Goal: Information Seeking & Learning: Learn about a topic

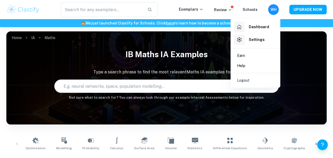
click at [8, 141] on div at bounding box center [166, 79] width 333 height 158
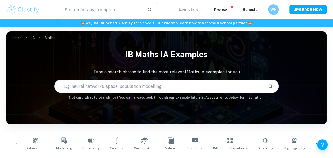
click at [200, 10] on p "Exemplars" at bounding box center [191, 9] width 25 height 6
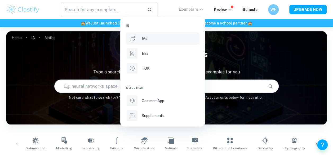
click at [145, 41] on p "IAs" at bounding box center [145, 39] width 6 height 6
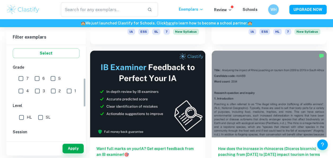
scroll to position [110, 0]
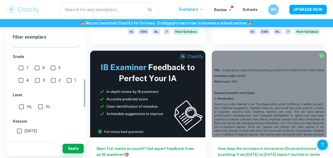
click at [43, 107] on input "SL" at bounding box center [40, 106] width 11 height 11
checkbox input "true"
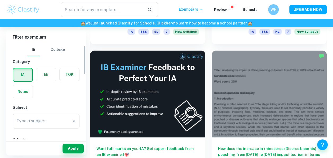
scroll to position [0, 0]
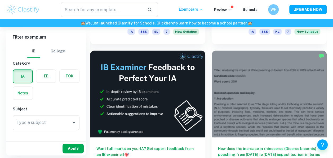
click at [75, 148] on button "Apply" at bounding box center [73, 148] width 21 height 10
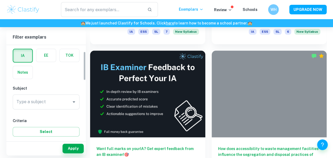
scroll to position [21, 0]
click at [60, 101] on input "Type a subject" at bounding box center [42, 101] width 54 height 10
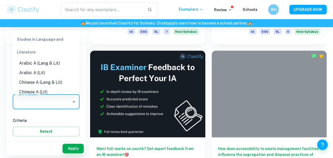
click at [60, 101] on input "Type a subject" at bounding box center [42, 101] width 54 height 10
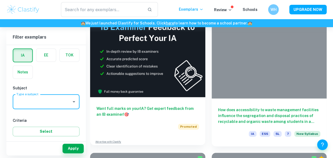
scroll to position [309, 0]
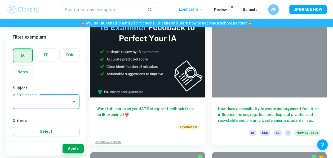
click at [73, 100] on icon "Open" at bounding box center [74, 101] width 6 height 6
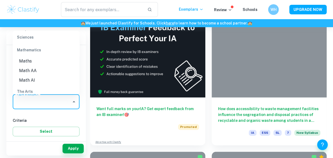
scroll to position [713, 0]
click at [27, 80] on li "Math AI" at bounding box center [46, 83] width 67 height 10
type input "Math AI"
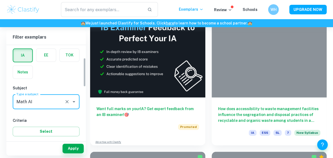
scroll to position [99, 0]
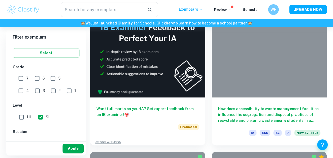
click at [67, 146] on button "Apply" at bounding box center [73, 148] width 21 height 10
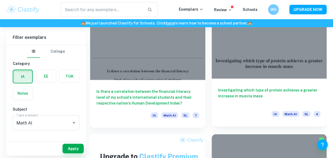
scroll to position [466, 0]
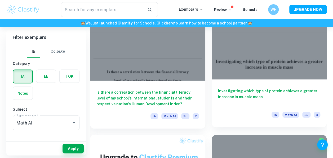
click at [243, 89] on h6 "Investigating which type of protein achieves a greater increase in muscle mass" at bounding box center [269, 97] width 103 height 18
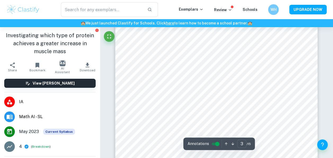
scroll to position [638, 0]
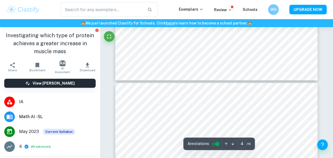
type input "3"
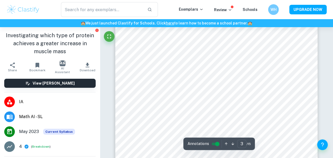
scroll to position [660, 0]
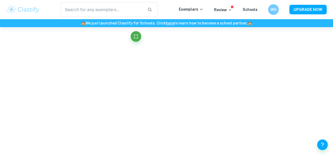
scroll to position [248, 0]
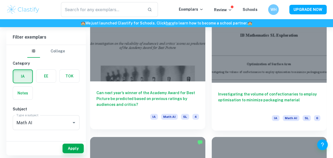
scroll to position [862, 0]
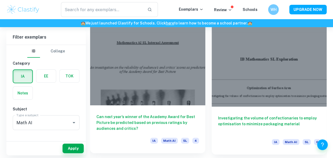
click at [132, 63] on div at bounding box center [147, 62] width 115 height 86
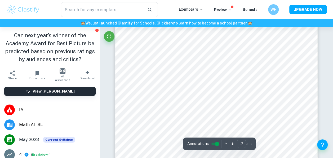
scroll to position [344, 0]
type input "1"
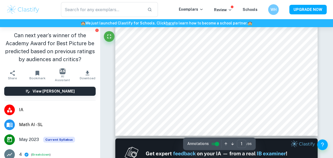
scroll to position [165, 0]
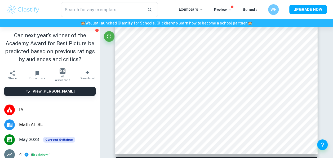
click at [67, 91] on h6 "View [PERSON_NAME]" at bounding box center [54, 91] width 42 height 6
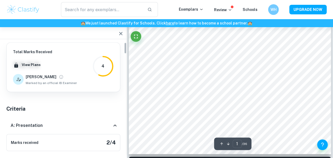
type input "1"
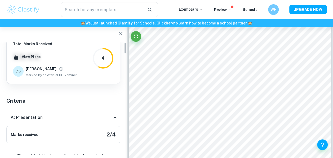
scroll to position [0, 0]
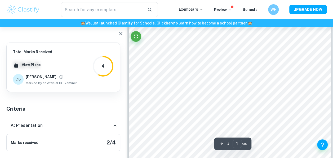
click at [118, 32] on icon "button" at bounding box center [121, 33] width 6 height 6
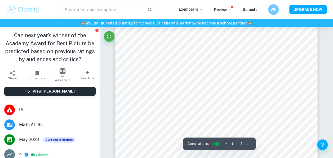
click at [84, 74] on icon "button" at bounding box center [87, 73] width 6 height 6
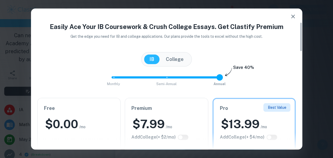
scroll to position [64, 0]
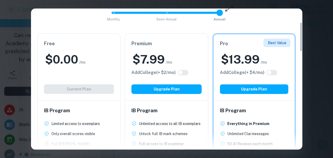
click at [85, 72] on div "Free $ 0.00 /mo Add College (+ $ 2 /mo) Current Plan" at bounding box center [79, 66] width 83 height 67
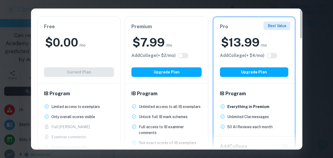
scroll to position [0, 0]
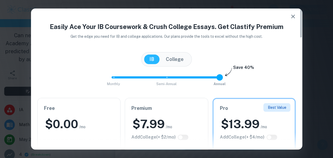
click at [296, 12] on button "button" at bounding box center [293, 16] width 11 height 11
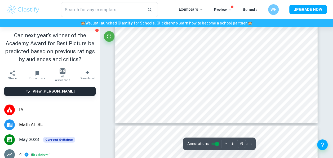
scroll to position [1734, 0]
type input "1"
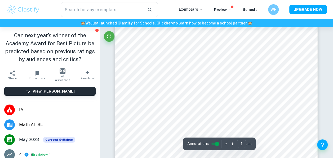
scroll to position [0, 0]
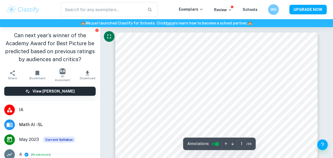
click at [110, 36] on icon "Fullscreen" at bounding box center [109, 36] width 6 height 6
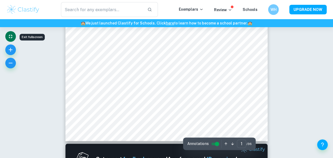
scroll to position [179, 0]
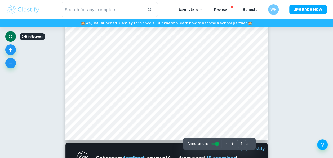
click at [216, 143] on input "controlled" at bounding box center [217, 143] width 19 height 6
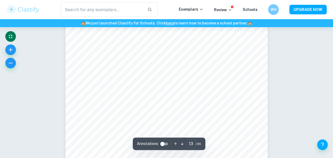
scroll to position [3659, 0]
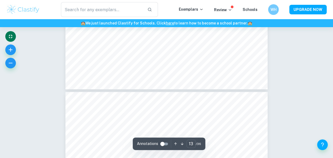
type input "14"
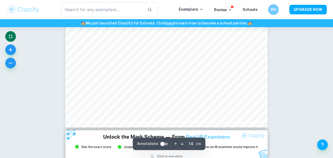
scroll to position [4047, 0]
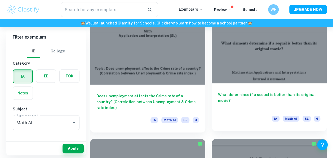
scroll to position [1164, 0]
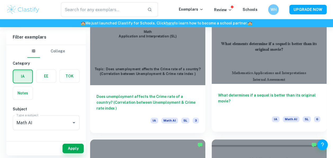
click at [247, 106] on h6 "What determines if a sequel is better than its original movie?" at bounding box center [269, 101] width 103 height 18
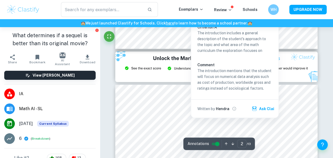
type input "3"
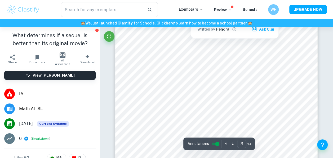
scroll to position [642, 0]
click at [214, 145] on input "controlled" at bounding box center [217, 143] width 19 height 6
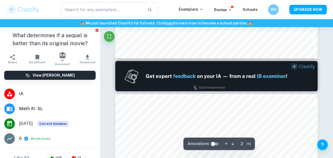
type input "1"
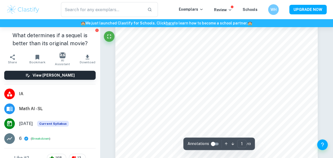
scroll to position [14, 0]
click at [84, 57] on icon "button" at bounding box center [87, 57] width 6 height 6
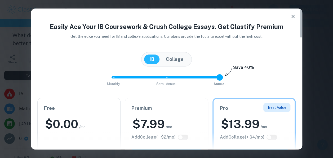
click at [164, 61] on button "College" at bounding box center [175, 59] width 28 height 10
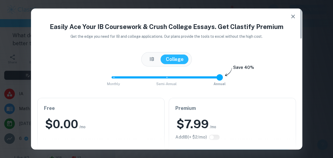
click at [148, 58] on button "IB" at bounding box center [151, 59] width 15 height 10
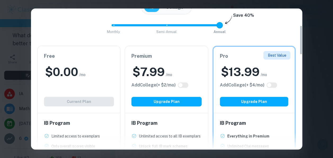
scroll to position [80, 0]
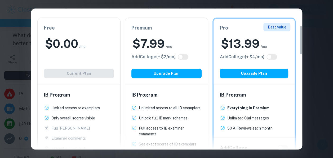
click at [84, 57] on div "Free $ 0.00 /mo Add College (+ $ 2 /mo) Current Plan" at bounding box center [79, 51] width 83 height 67
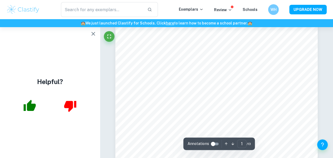
scroll to position [0, 0]
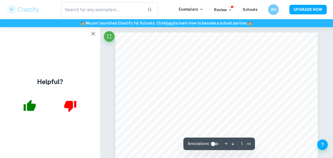
click at [92, 33] on icon "button" at bounding box center [93, 34] width 6 height 6
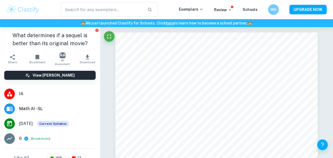
click at [84, 60] on icon "button" at bounding box center [87, 57] width 6 height 6
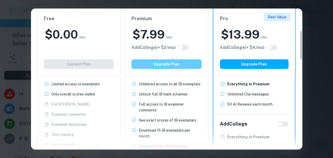
scroll to position [103, 0]
click at [171, 61] on button "Upgrade Plan" at bounding box center [167, 64] width 70 height 10
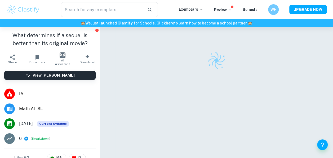
click at [84, 58] on icon "button" at bounding box center [87, 57] width 6 height 6
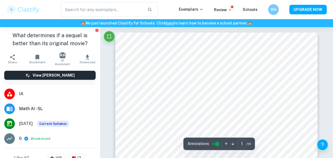
click at [86, 58] on icon "button" at bounding box center [88, 57] width 4 height 5
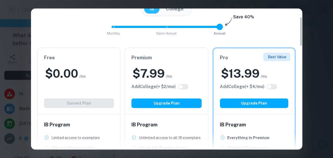
scroll to position [39, 0]
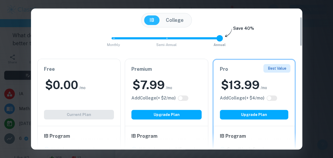
click at [152, 37] on span at bounding box center [165, 38] width 106 height 2
click at [119, 37] on span at bounding box center [138, 38] width 53 height 2
type input "0"
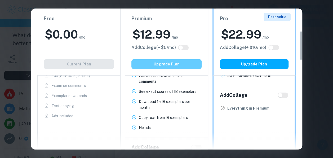
scroll to position [106, 0]
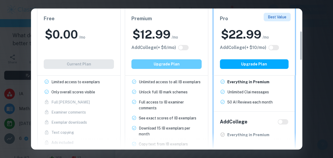
click at [173, 66] on button "Upgrade Plan" at bounding box center [167, 64] width 70 height 10
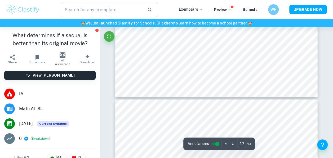
type input "11"
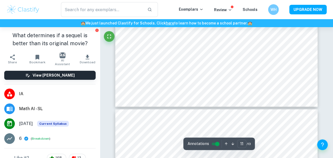
scroll to position [2855, 0]
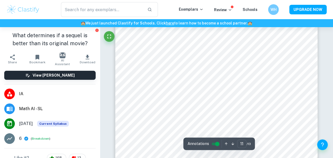
click at [214, 141] on input "controlled" at bounding box center [217, 143] width 19 height 6
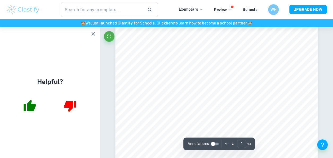
scroll to position [0, 0]
click at [95, 32] on icon "button" at bounding box center [93, 34] width 6 height 6
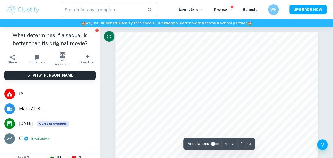
click at [107, 36] on icon "Fullscreen" at bounding box center [109, 36] width 6 height 6
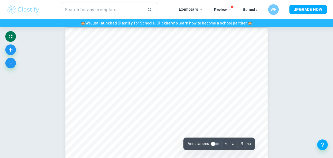
scroll to position [598, 0]
type input "1"
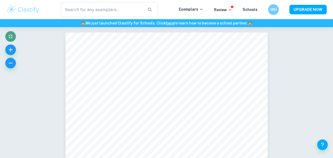
click at [13, 41] on button "Exit fullscreen" at bounding box center [10, 36] width 11 height 11
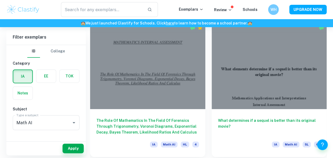
scroll to position [3107, 0]
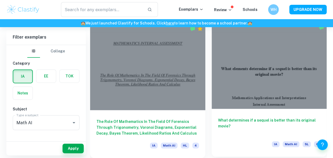
click at [234, 81] on div at bounding box center [269, 65] width 115 height 86
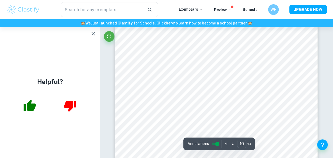
scroll to position [2548, 0]
type input "10"
click at [199, 57] on div at bounding box center [212, 55] width 137 height 7
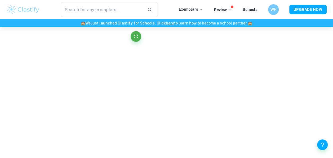
scroll to position [1259, 0]
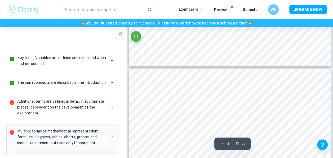
type input "10"
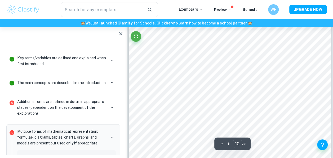
scroll to position [2489, 0]
click at [122, 33] on icon "button" at bounding box center [121, 33] width 6 height 6
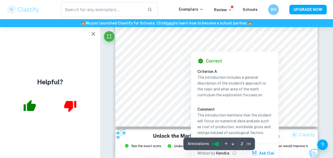
scroll to position [48, 0]
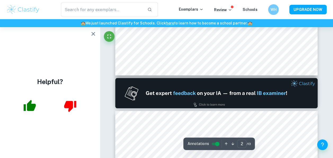
type input "1"
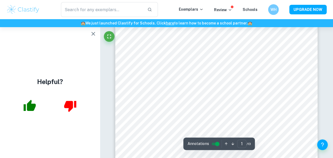
scroll to position [0, 0]
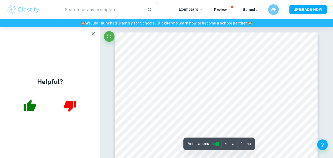
click at [94, 36] on icon "button" at bounding box center [93, 34] width 6 height 6
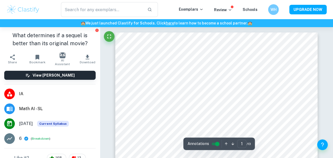
click at [214, 142] on input "controlled" at bounding box center [217, 143] width 19 height 6
click at [107, 34] on icon "Fullscreen" at bounding box center [109, 36] width 4 height 4
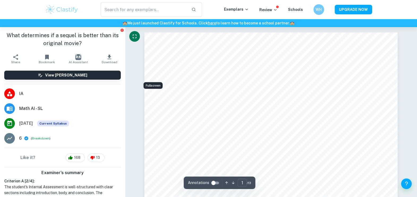
scroll to position [79, 0]
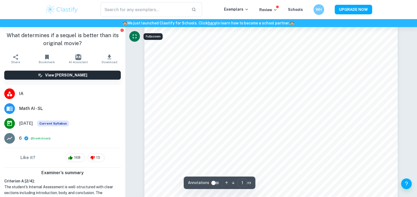
click at [134, 35] on icon "Fullscreen" at bounding box center [134, 36] width 6 height 6
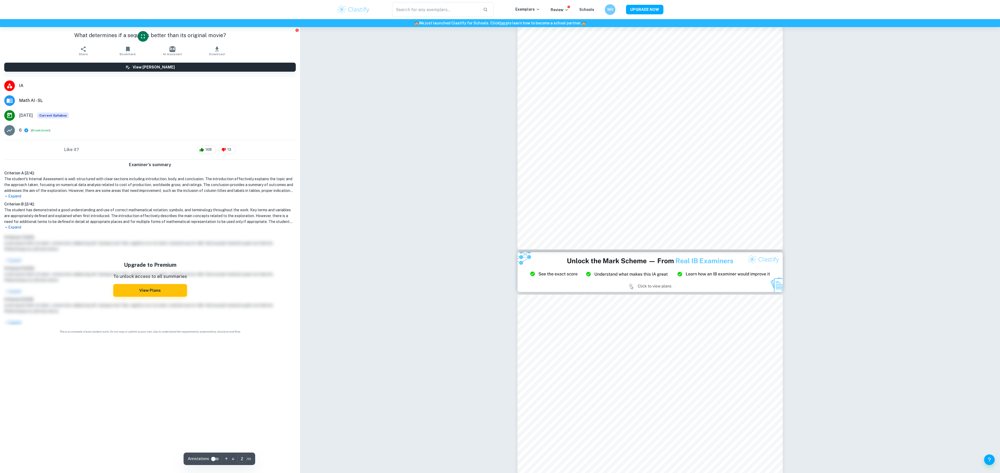
scroll to position [126, 0]
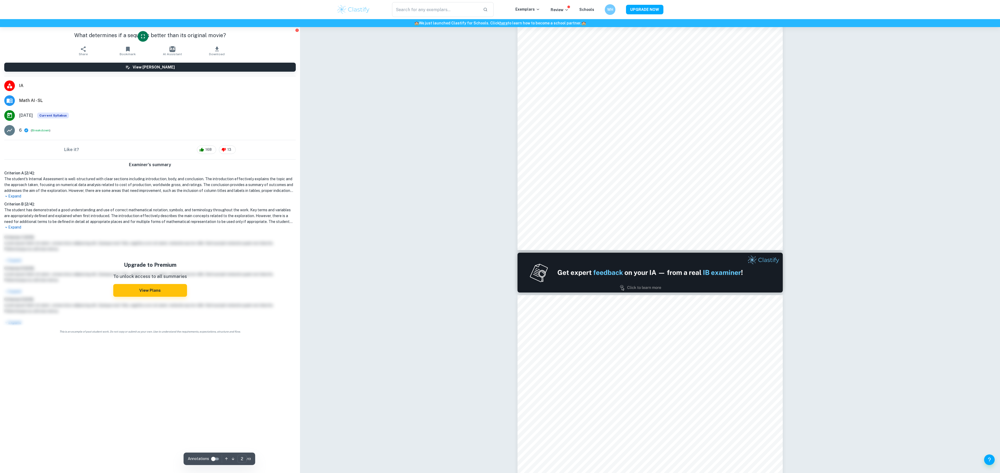
type input "1"
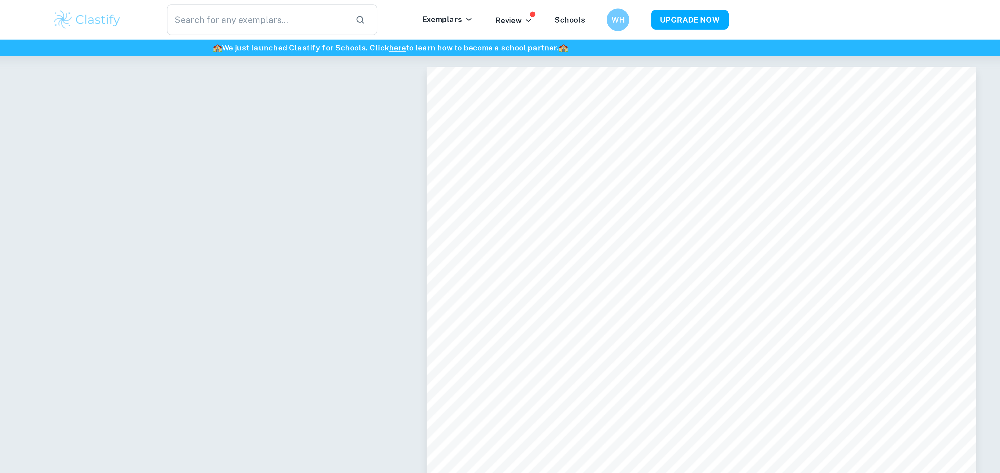
click at [333, 12] on h6 "WH" at bounding box center [610, 10] width 6 height 6
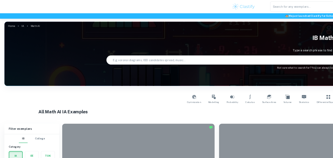
scroll to position [2361, 0]
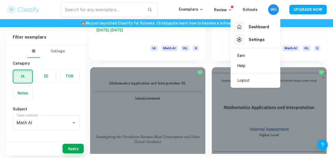
click at [241, 78] on p "Logout" at bounding box center [243, 80] width 12 height 6
